Goal: Navigation & Orientation: Find specific page/section

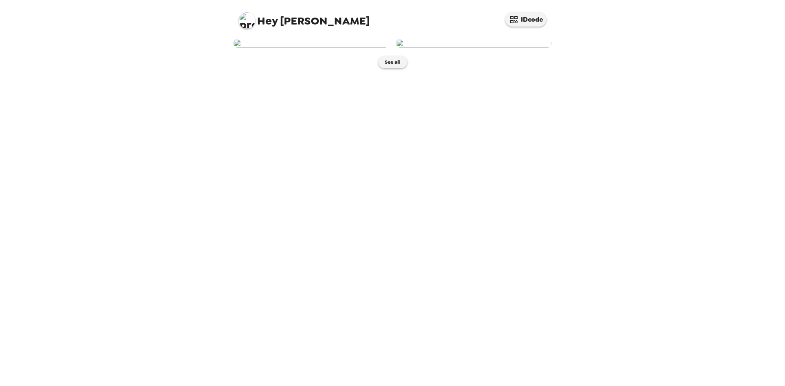
click at [469, 48] on img at bounding box center [474, 43] width 156 height 9
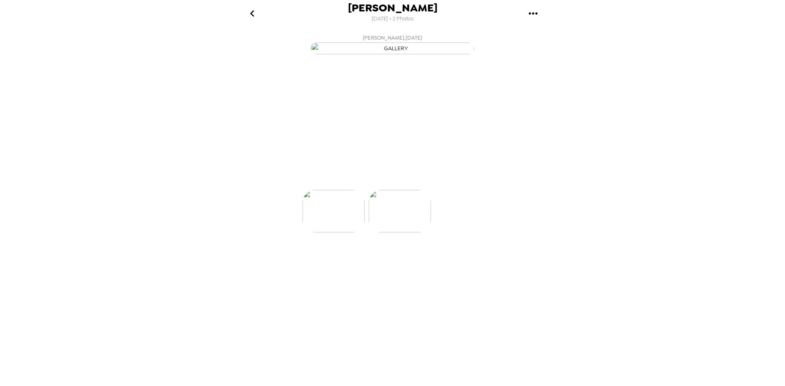
scroll to position [0, 65]
click at [363, 184] on div "button" at bounding box center [356, 173] width 19 height 20
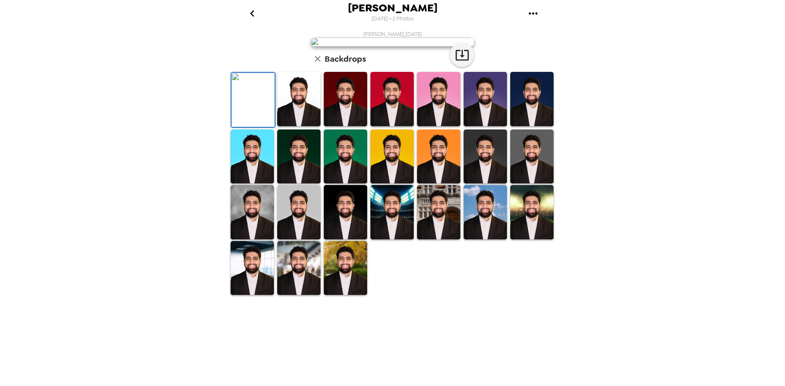
drag, startPoint x: 288, startPoint y: 294, endPoint x: 309, endPoint y: 294, distance: 21.3
click at [288, 126] on img at bounding box center [298, 99] width 43 height 54
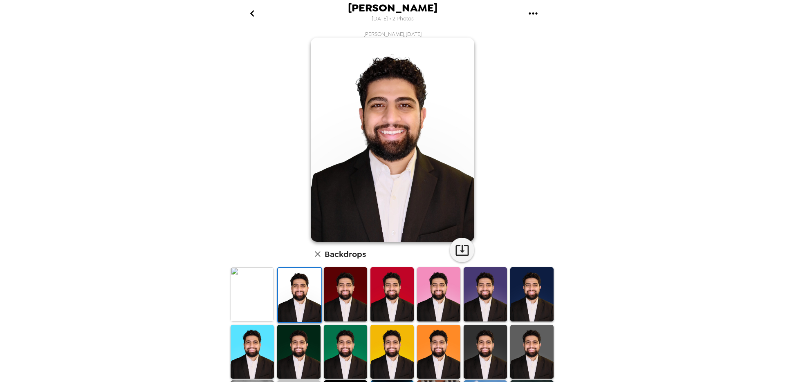
click at [348, 296] on img at bounding box center [345, 294] width 43 height 54
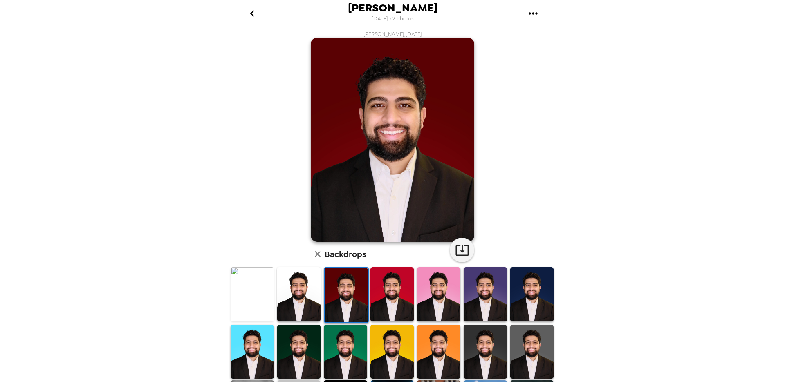
click at [390, 301] on img at bounding box center [391, 294] width 43 height 54
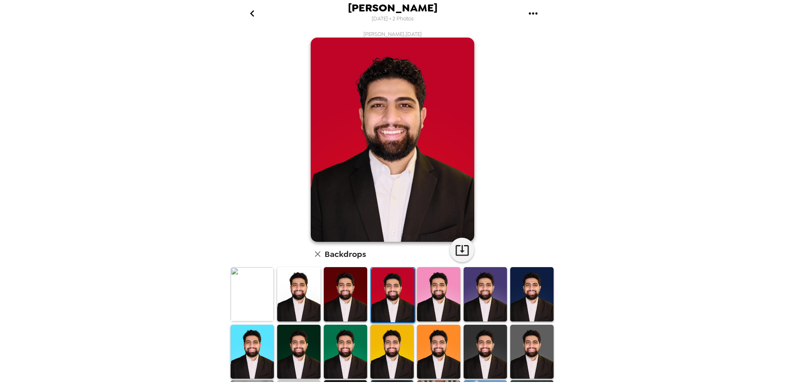
click at [449, 300] on img at bounding box center [438, 294] width 43 height 54
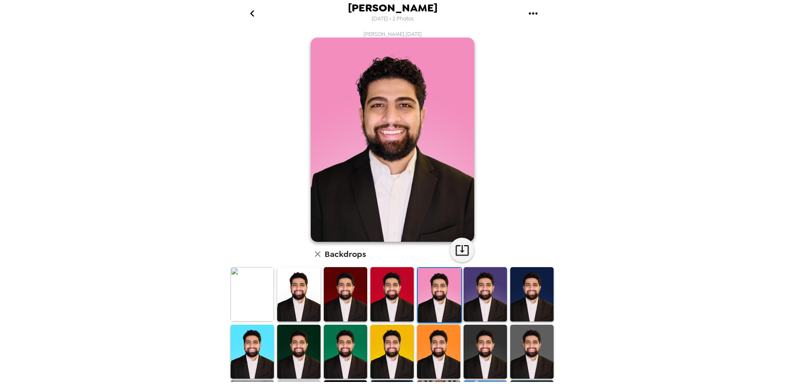
click at [494, 300] on img at bounding box center [485, 294] width 43 height 54
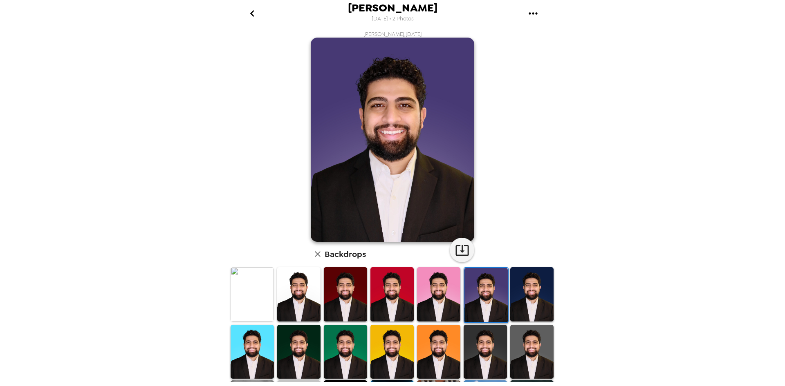
click at [531, 301] on img at bounding box center [531, 294] width 43 height 54
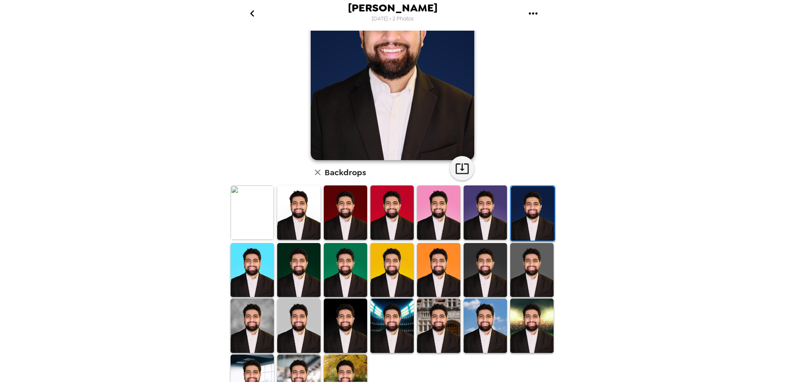
click at [261, 271] on img at bounding box center [252, 270] width 43 height 54
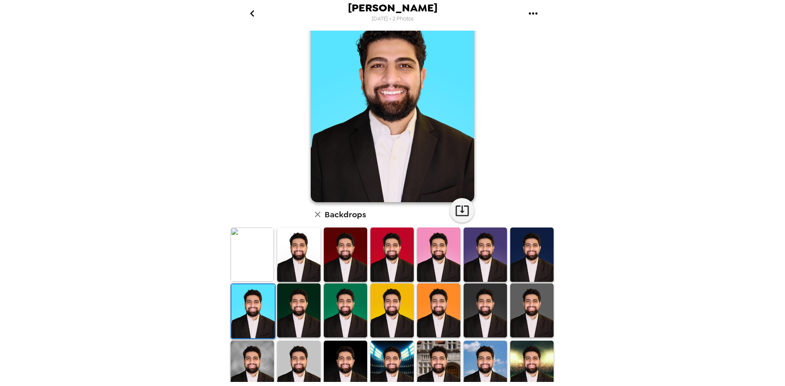
scroll to position [0, 0]
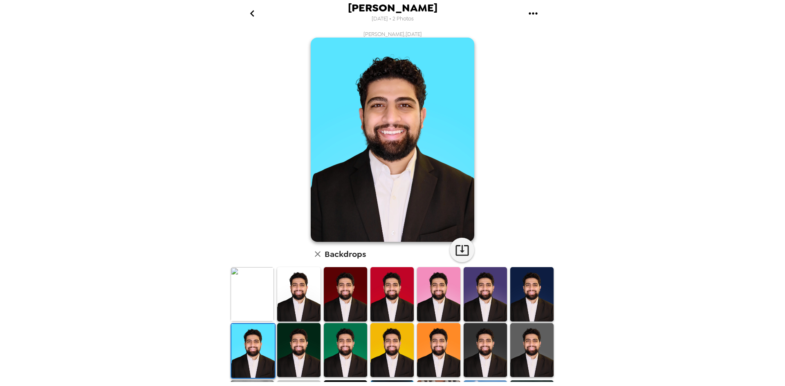
click at [315, 353] on img at bounding box center [298, 350] width 43 height 54
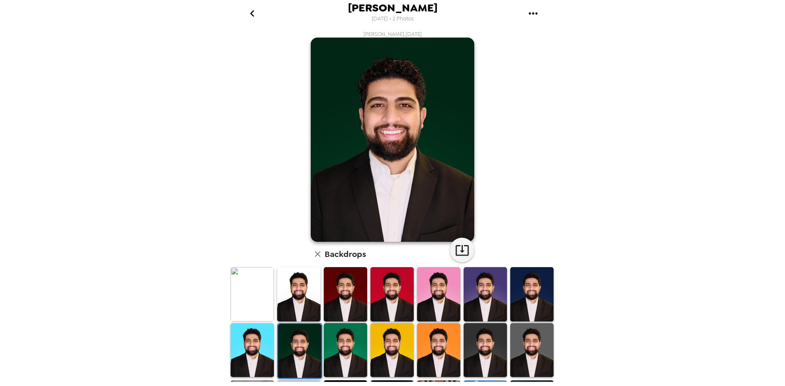
click at [361, 347] on img at bounding box center [345, 350] width 43 height 54
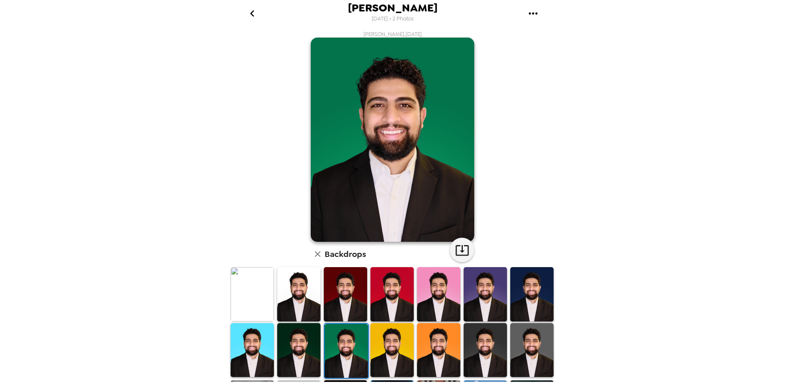
click at [396, 342] on img at bounding box center [391, 350] width 43 height 54
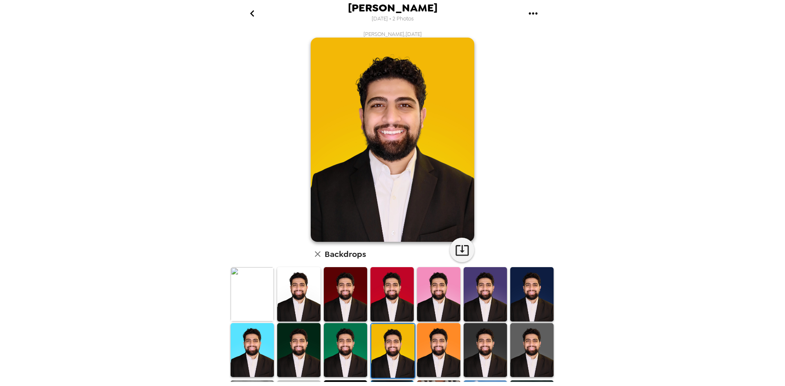
click at [442, 346] on img at bounding box center [438, 350] width 43 height 54
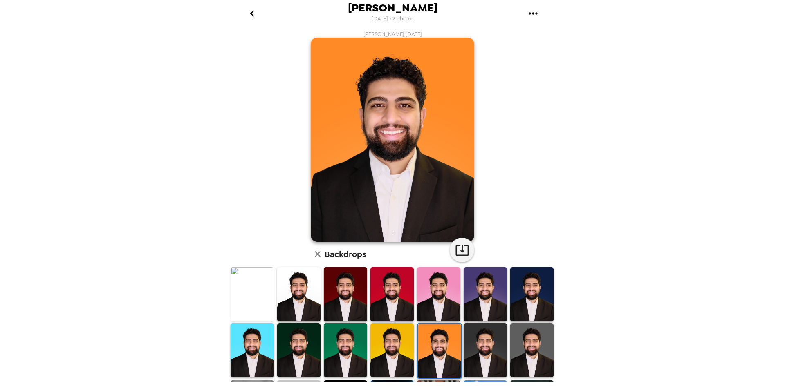
click at [253, 292] on img at bounding box center [252, 294] width 43 height 54
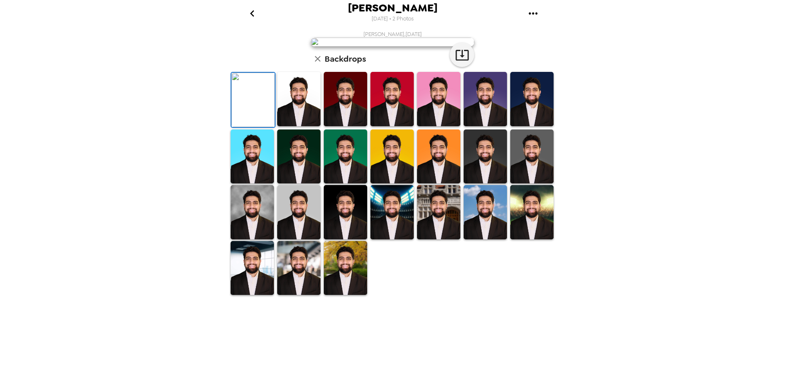
scroll to position [41, 0]
drag, startPoint x: 514, startPoint y: 329, endPoint x: 519, endPoint y: 336, distance: 9.2
click at [514, 184] on img at bounding box center [531, 157] width 43 height 54
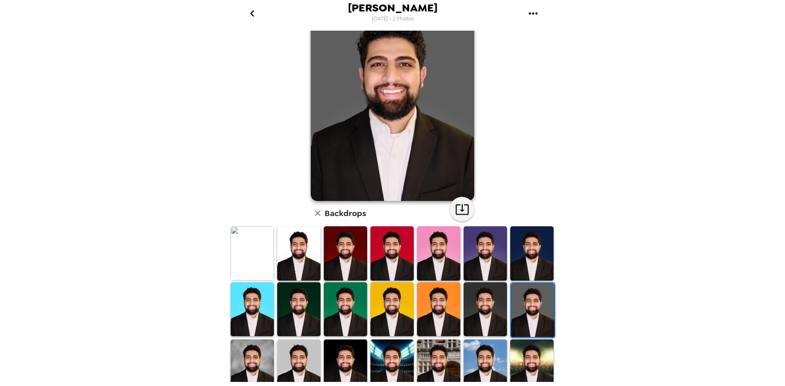
click at [525, 360] on img at bounding box center [531, 367] width 43 height 54
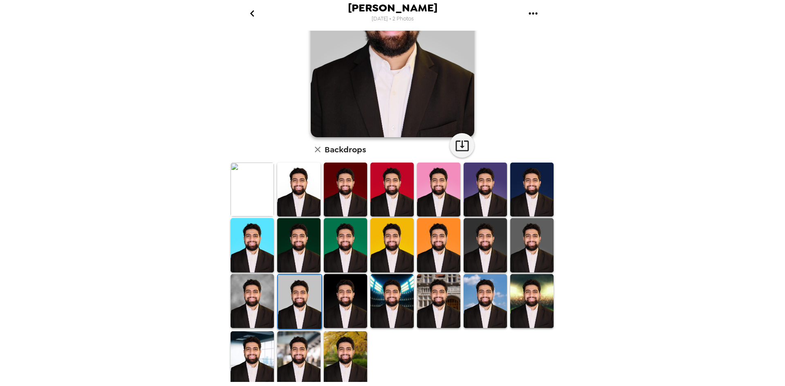
click at [334, 363] on img at bounding box center [345, 359] width 43 height 54
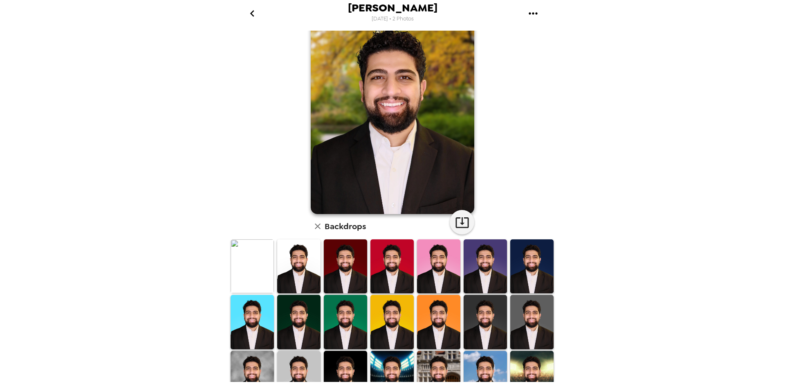
scroll to position [41, 0]
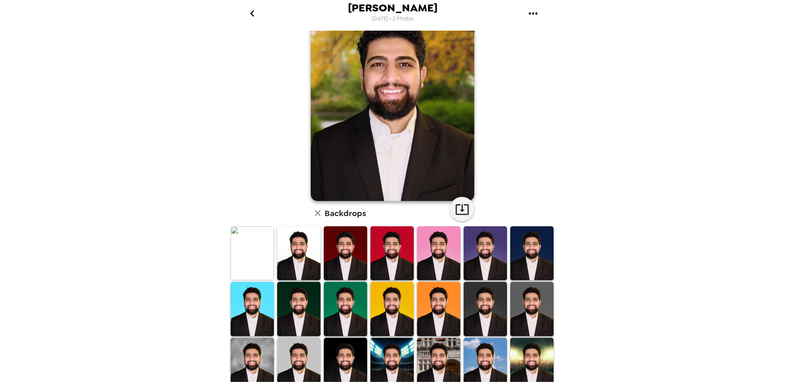
click at [514, 345] on img at bounding box center [531, 365] width 43 height 54
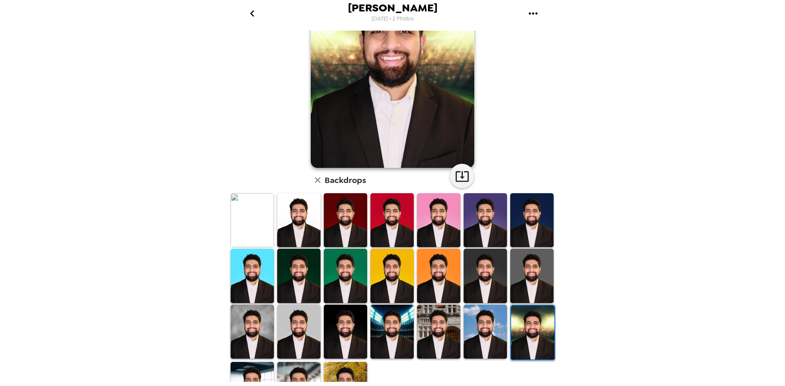
scroll to position [82, 0]
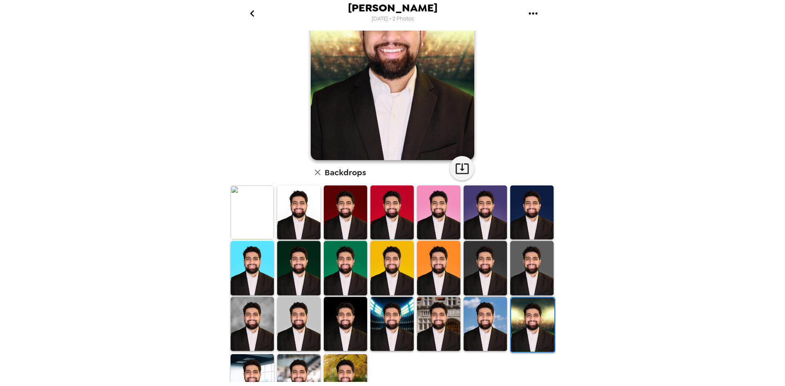
click at [478, 314] on img at bounding box center [485, 324] width 43 height 54
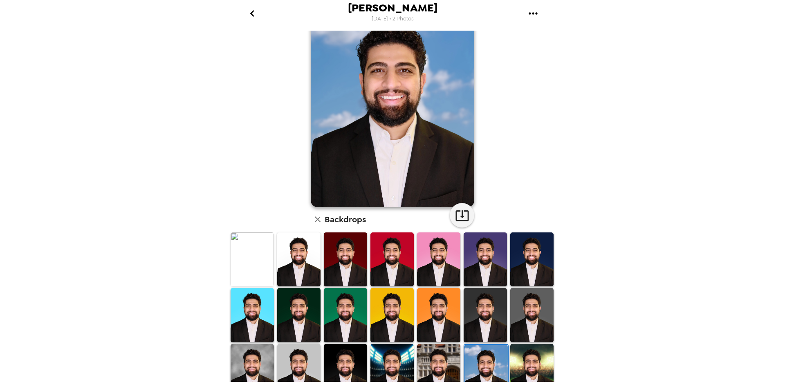
scroll to position [0, 0]
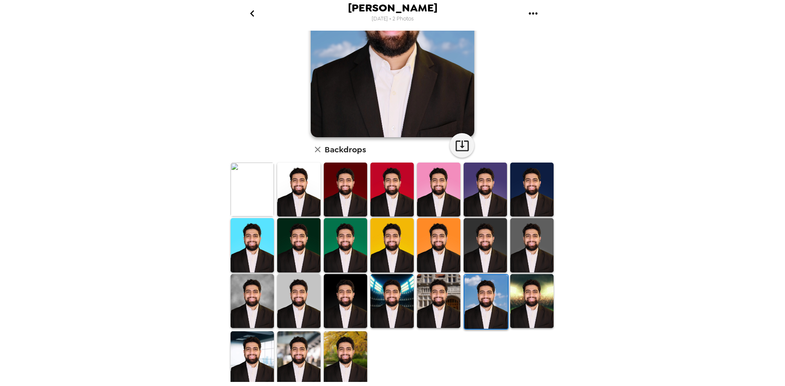
click at [430, 294] on img at bounding box center [438, 301] width 43 height 54
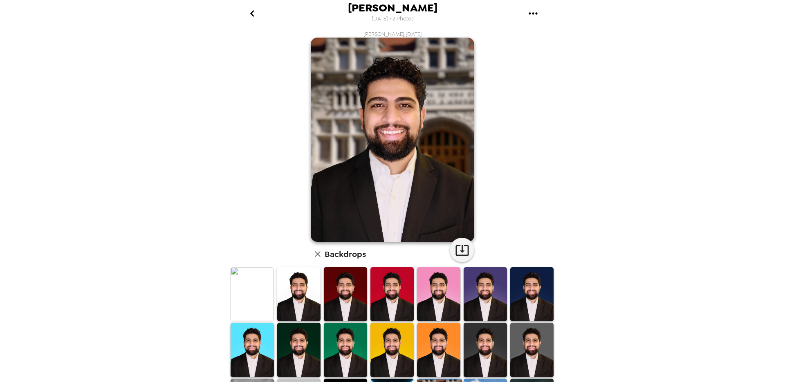
click at [271, 305] on img at bounding box center [252, 294] width 43 height 54
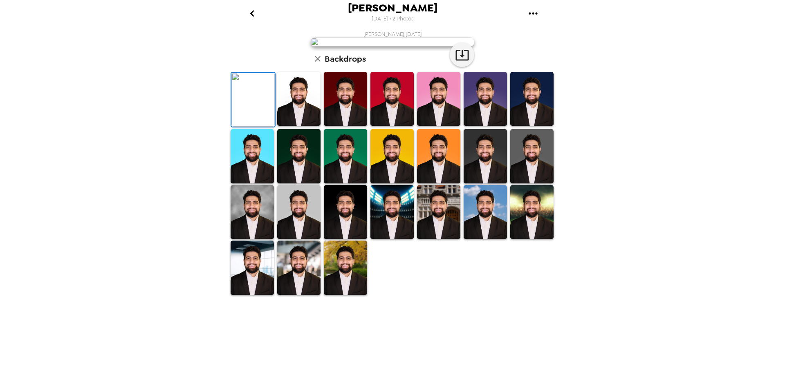
click at [686, 160] on div "[PERSON_NAME] [DATE] • 2 Photos [PERSON_NAME] , [DATE] Backdrops" at bounding box center [392, 193] width 785 height 386
click at [256, 11] on icon "go back" at bounding box center [252, 13] width 13 height 13
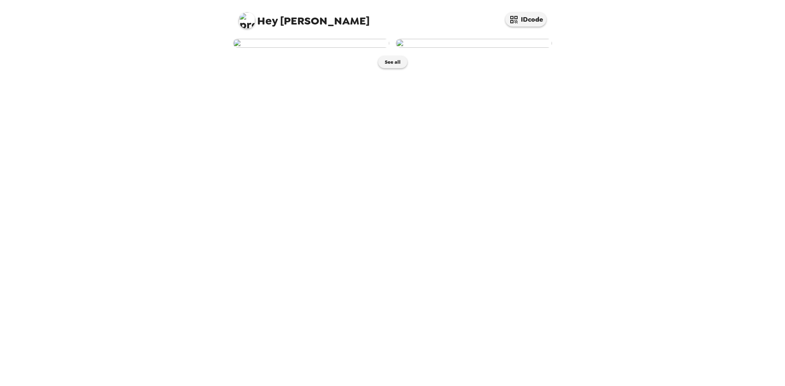
click at [287, 48] on img at bounding box center [311, 43] width 156 height 9
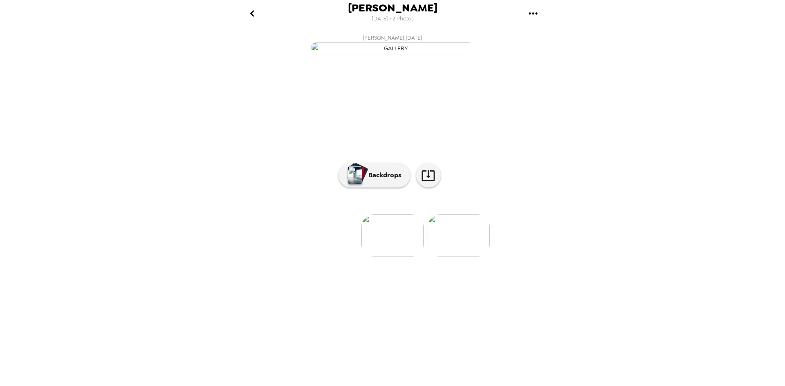
click at [456, 257] on img at bounding box center [459, 236] width 62 height 43
click at [399, 257] on img at bounding box center [393, 236] width 62 height 43
click at [398, 233] on img at bounding box center [393, 211] width 62 height 43
click at [369, 180] on p "Backdrops" at bounding box center [382, 175] width 37 height 10
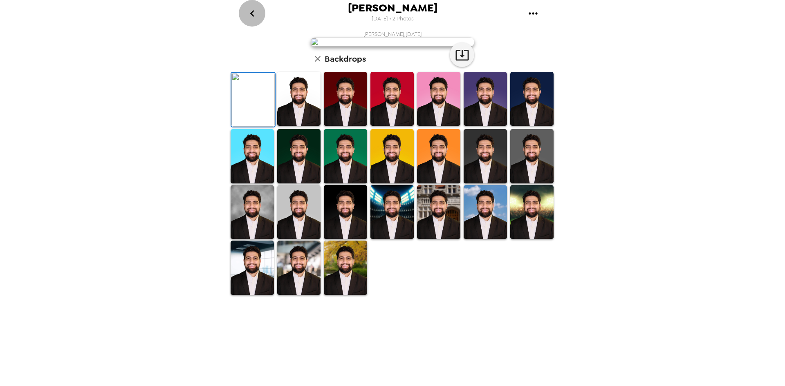
click at [249, 9] on icon "go back" at bounding box center [252, 13] width 13 height 13
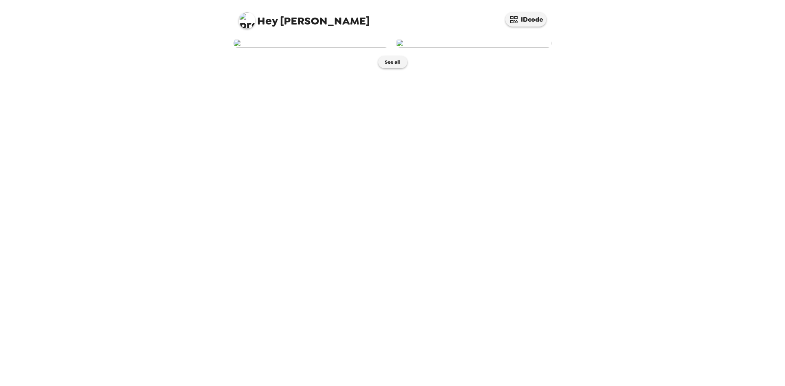
click at [329, 48] on img at bounding box center [311, 43] width 156 height 9
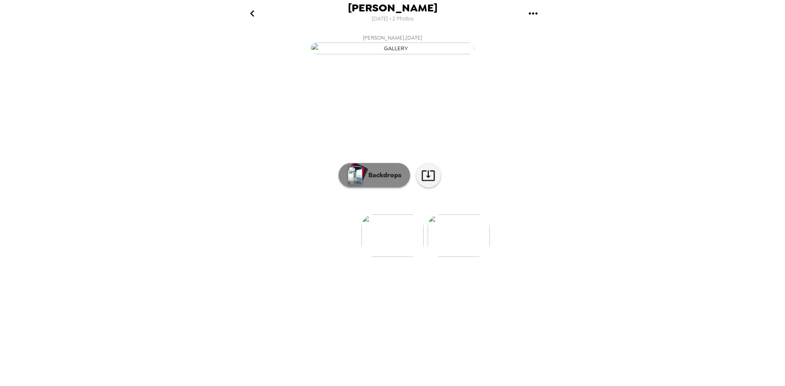
click at [366, 188] on button "Backdrops" at bounding box center [375, 175] width 72 height 25
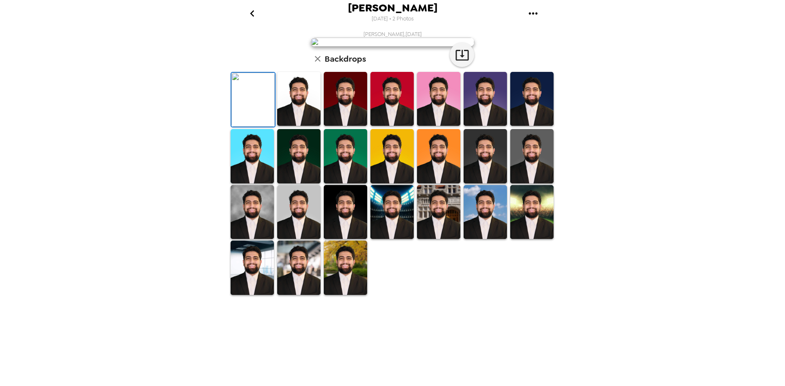
scroll to position [41, 0]
click at [315, 126] on img at bounding box center [298, 99] width 43 height 54
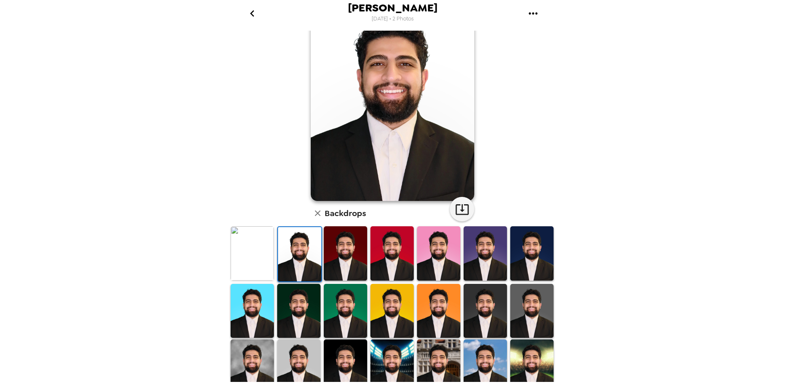
scroll to position [0, 0]
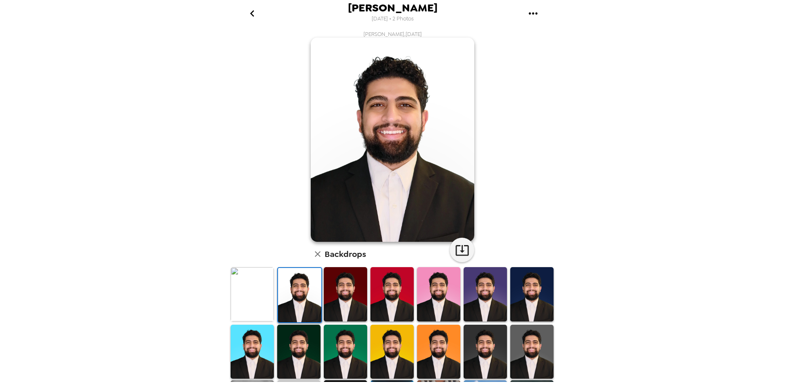
click at [337, 303] on img at bounding box center [345, 294] width 43 height 54
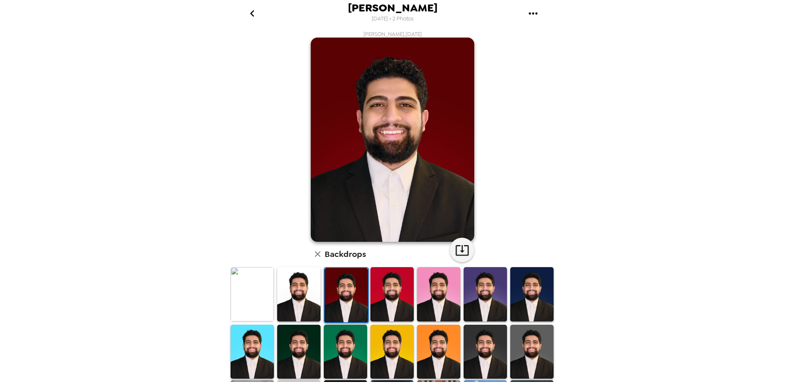
drag, startPoint x: 391, startPoint y: 305, endPoint x: 446, endPoint y: 302, distance: 55.3
click at [392, 304] on img at bounding box center [391, 294] width 43 height 54
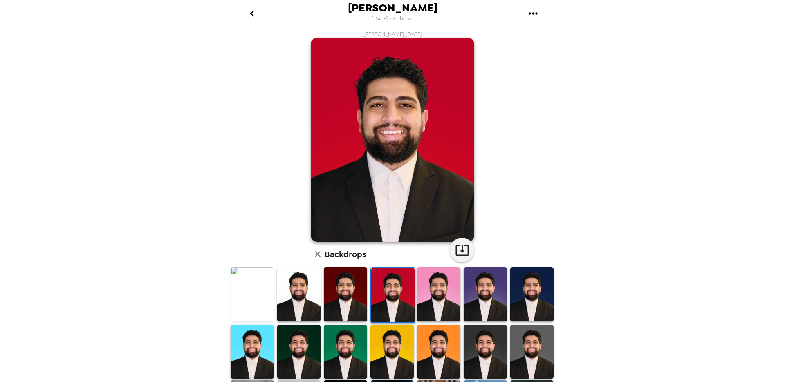
click at [440, 300] on img at bounding box center [438, 294] width 43 height 54
